Goal: Task Accomplishment & Management: Use online tool/utility

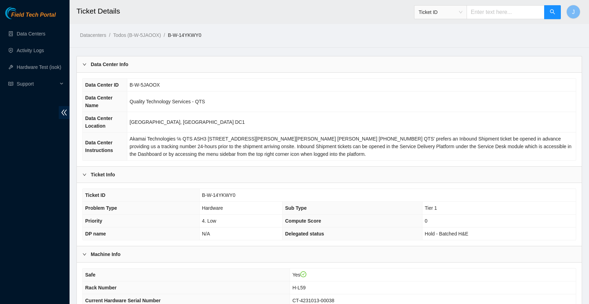
scroll to position [211, 0]
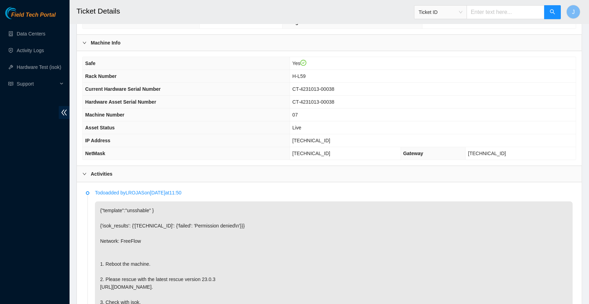
click at [313, 143] on span "[TECHNICAL_ID]" at bounding box center [311, 141] width 38 height 6
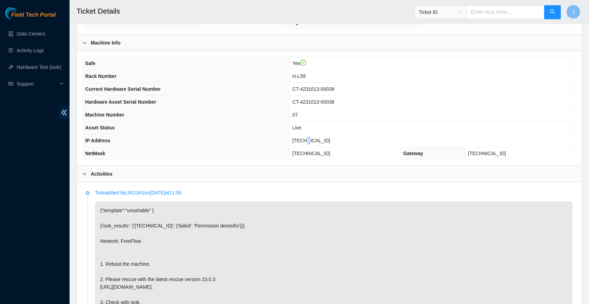
click at [313, 143] on span "23.52.15.202" at bounding box center [311, 141] width 38 height 6
click at [309, 142] on span "23.52.15.202" at bounding box center [311, 141] width 38 height 6
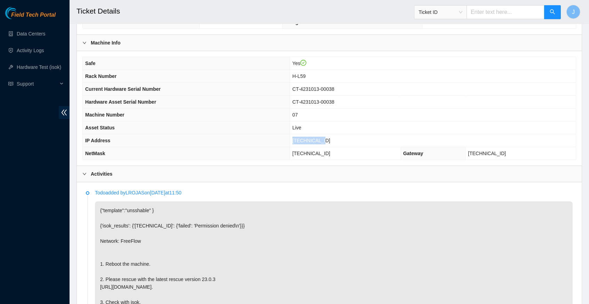
copy span "23.52.15.202"
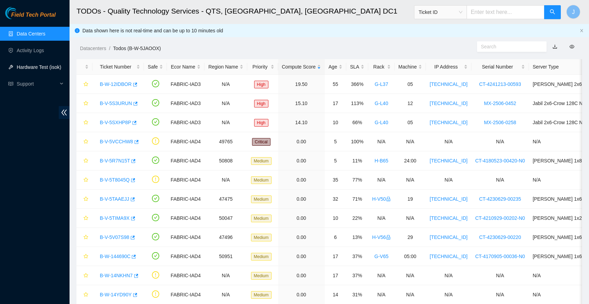
click at [29, 67] on link "Hardware Test (isok)" at bounding box center [39, 67] width 45 height 6
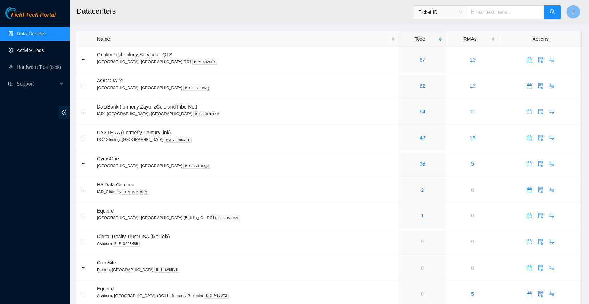
click at [38, 50] on link "Activity Logs" at bounding box center [30, 51] width 27 height 6
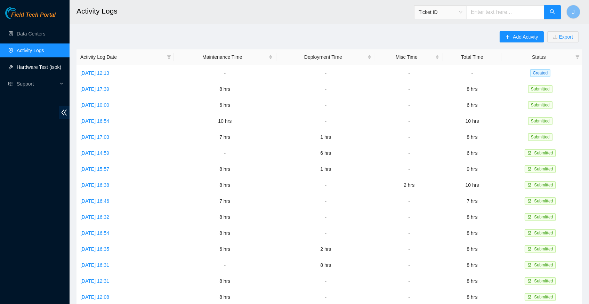
click at [38, 66] on link "Hardware Test (isok)" at bounding box center [39, 67] width 45 height 6
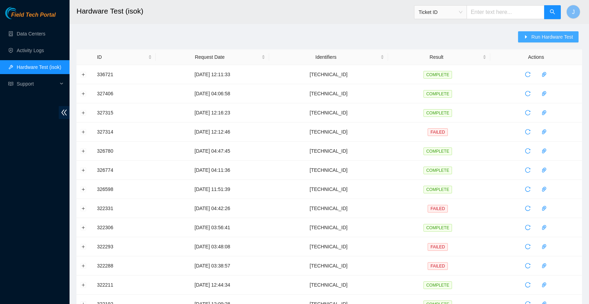
click at [546, 35] on span "Run Hardware Test" at bounding box center [552, 37] width 42 height 8
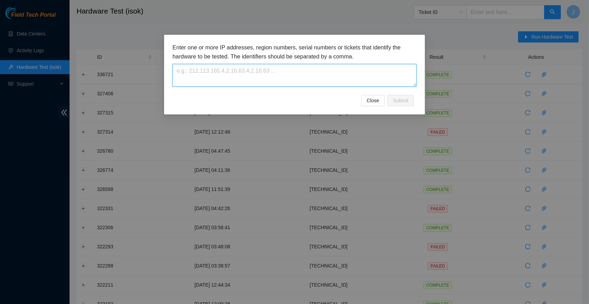
click at [203, 76] on textarea at bounding box center [294, 75] width 244 height 23
paste textarea "[TECHNICAL_ID]"
type textarea "[TECHNICAL_ID]"
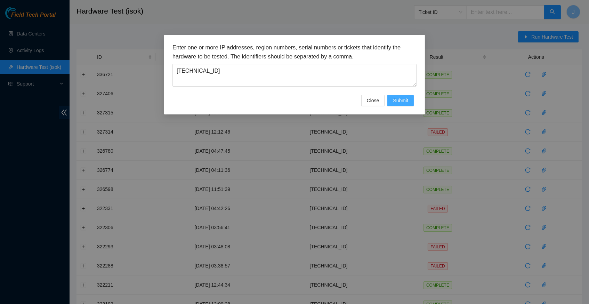
click at [397, 103] on span "Submit" at bounding box center [400, 101] width 15 height 8
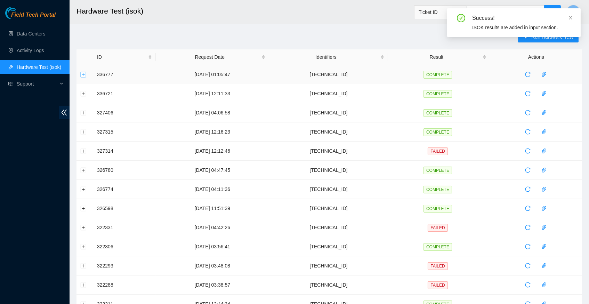
click at [84, 75] on button "Expand row" at bounding box center [84, 75] width 6 height 6
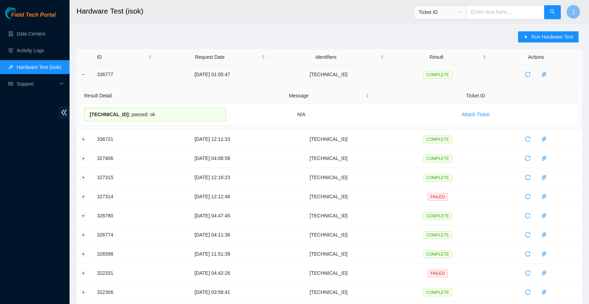
drag, startPoint x: 168, startPoint y: 116, endPoint x: 92, endPoint y: 77, distance: 85.8
click at [92, 77] on tbody "336777 15-09-2025 01:05:47 23.52.15.202 COMPLETE Result Detail Message Ticket I…" at bounding box center [329, 279] width 506 height 428
copy tbody "336777 15-09-2025 01:05:47 23.52.15.202 COMPLETE Result Detail Message Ticket I…"
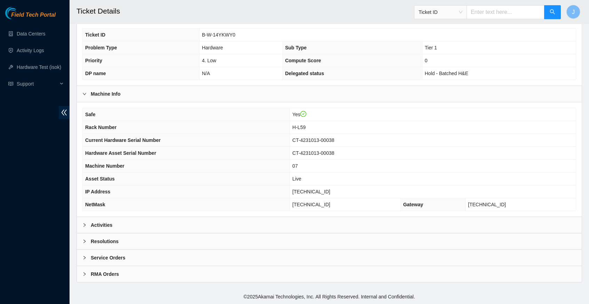
scroll to position [161, 0]
click at [85, 226] on icon "right" at bounding box center [84, 224] width 2 height 3
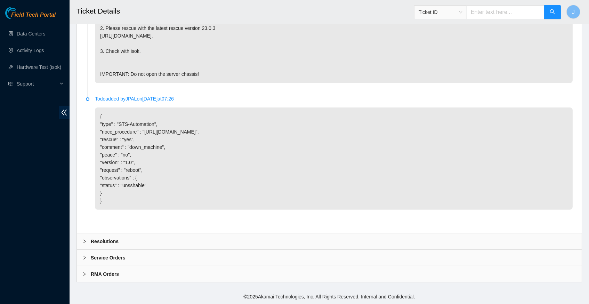
scroll to position [469, 0]
click at [86, 241] on icon "right" at bounding box center [84, 241] width 4 height 4
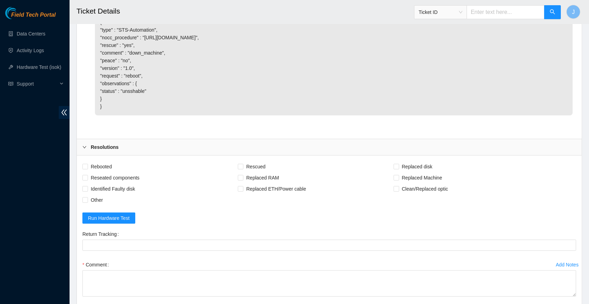
scroll to position [588, 0]
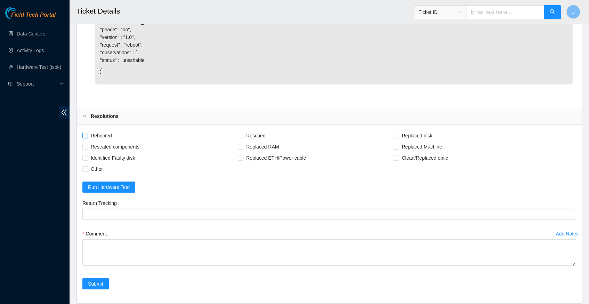
click at [84, 138] on input "Rebooted" at bounding box center [84, 135] width 5 height 5
checkbox input "true"
click at [243, 138] on input "Rescued" at bounding box center [240, 135] width 5 height 5
checkbox input "true"
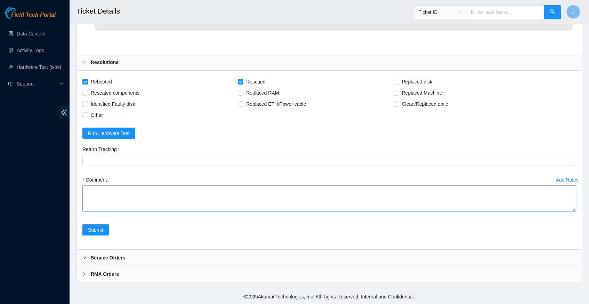
scroll to position [647, 0]
click at [118, 194] on textarea "Comment" at bounding box center [329, 198] width 494 height 26
paste textarea "336777 [DATE] 01:05:47 [TECHNICAL_ID] COMPLETE Result Detail Message Ticket ID …"
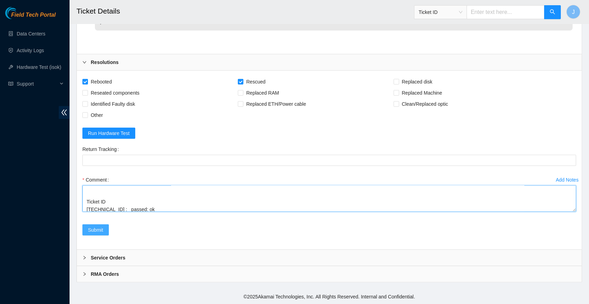
type textarea "verified server and rack info reboot machine rescued configured reboot ran isok…"
click at [97, 232] on span "Submit" at bounding box center [95, 230] width 15 height 8
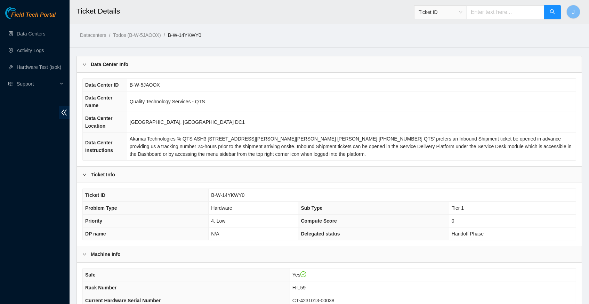
scroll to position [0, 0]
